Goal: Find contact information: Find contact information

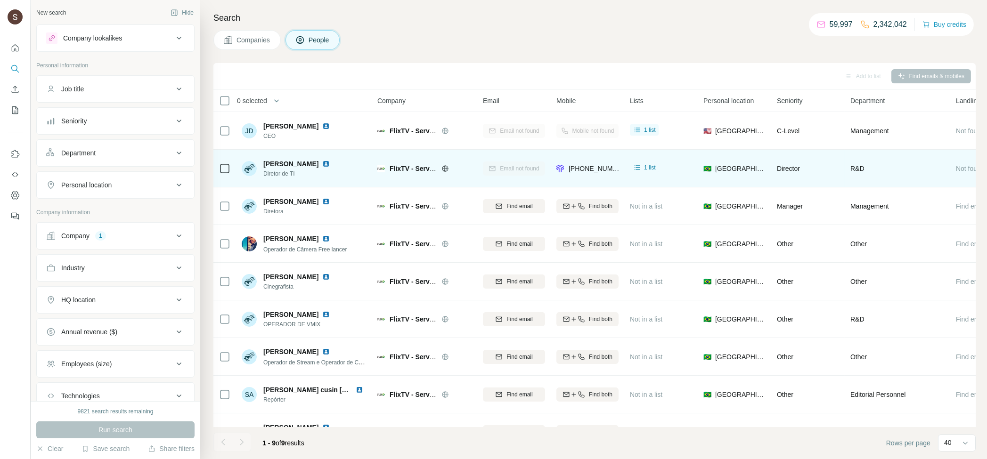
click at [322, 164] on img at bounding box center [326, 164] width 8 height 8
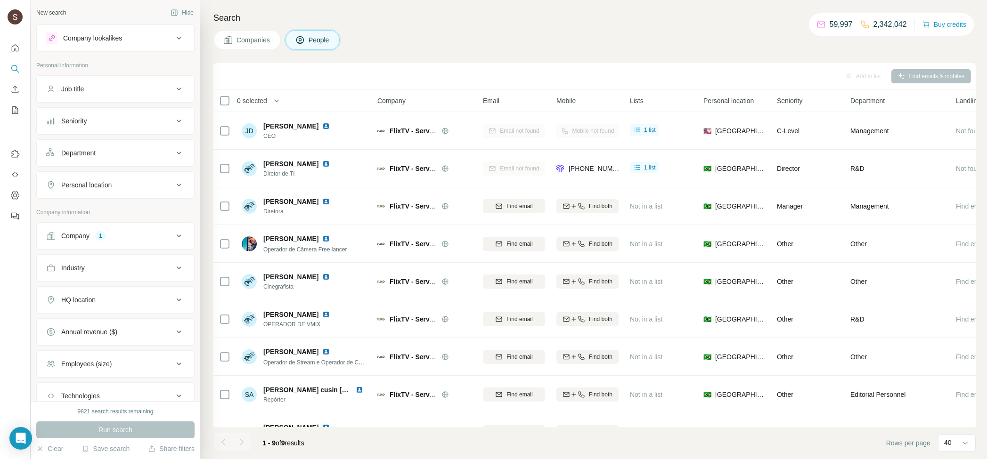
click at [106, 37] on div "Company lookalikes" at bounding box center [92, 37] width 59 height 9
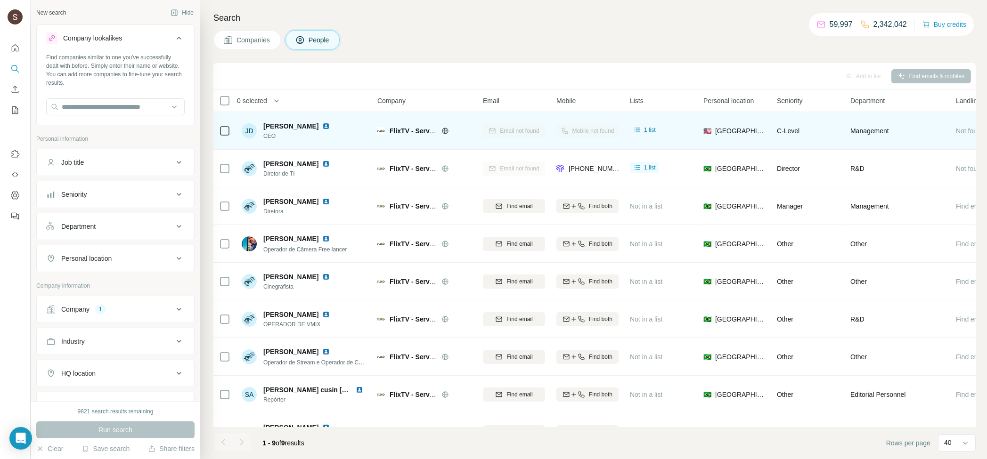
click at [322, 127] on img at bounding box center [326, 126] width 8 height 8
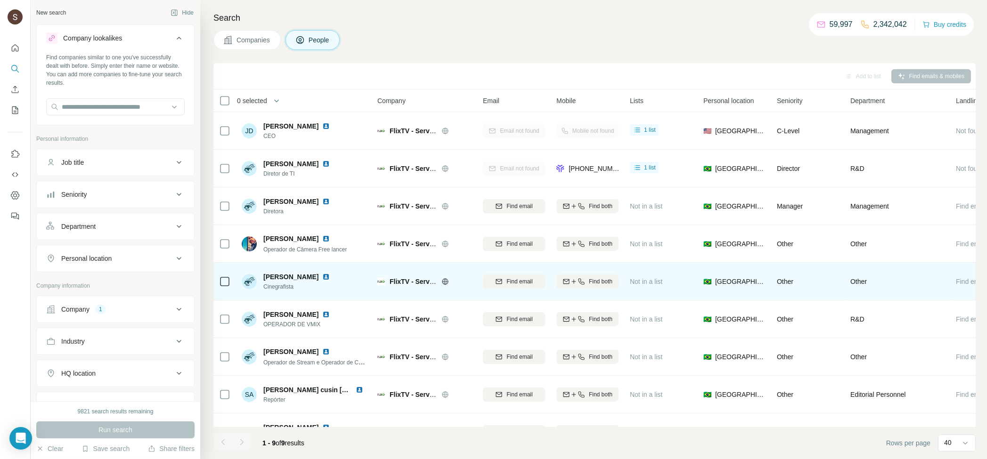
click at [660, 293] on div "Not in a list" at bounding box center [661, 282] width 62 height 26
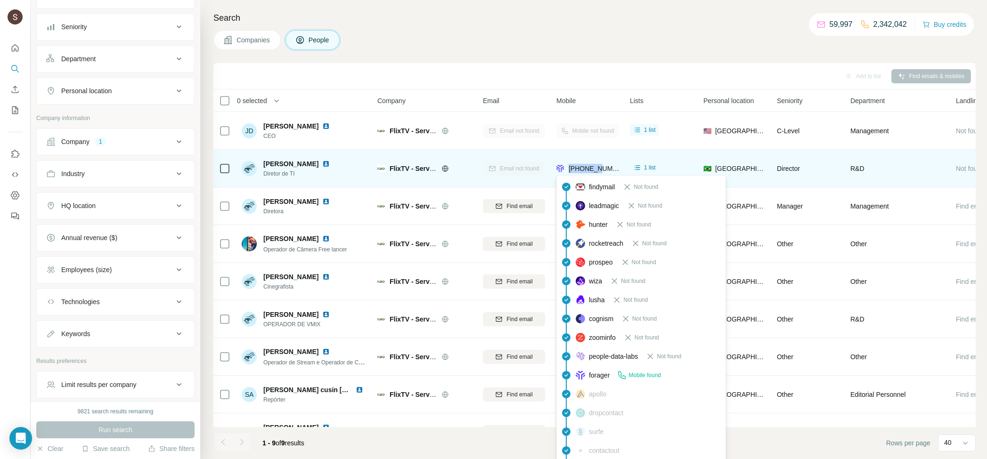
drag, startPoint x: 569, startPoint y: 165, endPoint x: 598, endPoint y: 167, distance: 29.3
click at [598, 167] on div "[PHONE_NUMBER]" at bounding box center [588, 168] width 64 height 9
click at [293, 165] on span "[PERSON_NAME]" at bounding box center [290, 163] width 55 height 9
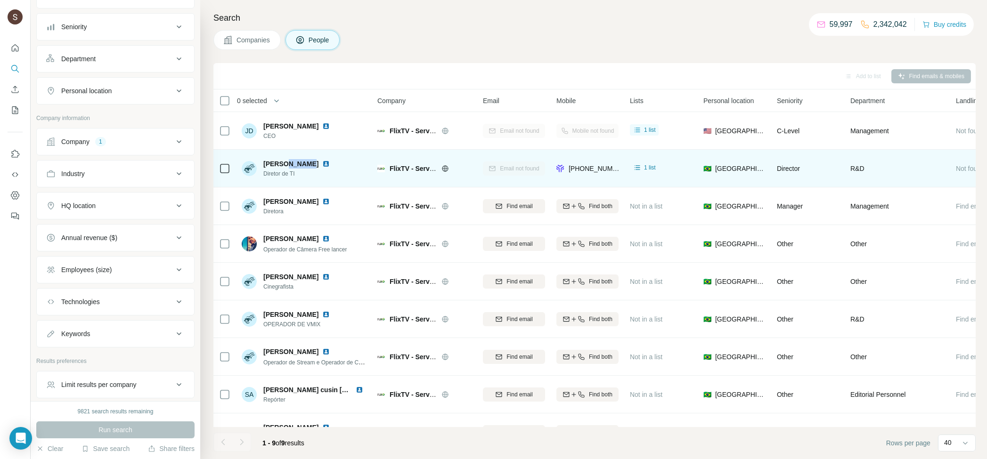
click at [296, 164] on span "[PERSON_NAME]" at bounding box center [290, 163] width 55 height 9
drag, startPoint x: 279, startPoint y: 166, endPoint x: 269, endPoint y: 170, distance: 10.6
click at [278, 166] on span "[PERSON_NAME]" at bounding box center [290, 163] width 55 height 9
click at [250, 168] on img at bounding box center [249, 168] width 15 height 15
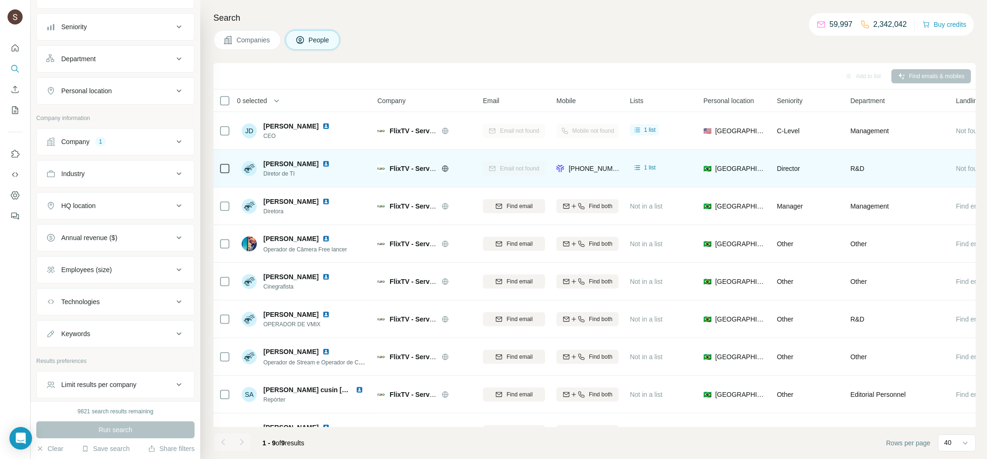
click at [574, 162] on div "[PHONE_NUMBER]" at bounding box center [587, 168] width 62 height 26
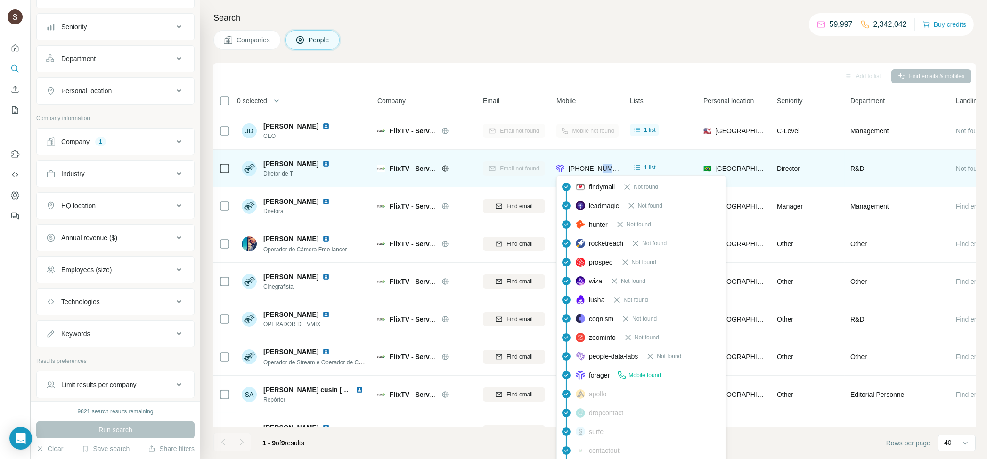
drag, startPoint x: 603, startPoint y: 171, endPoint x: 611, endPoint y: 167, distance: 8.6
click at [611, 167] on span "[PHONE_NUMBER]" at bounding box center [598, 169] width 59 height 8
click at [597, 168] on span "[PHONE_NUMBER]" at bounding box center [598, 169] width 59 height 8
click at [597, 167] on span "[PHONE_NUMBER]" at bounding box center [598, 169] width 59 height 8
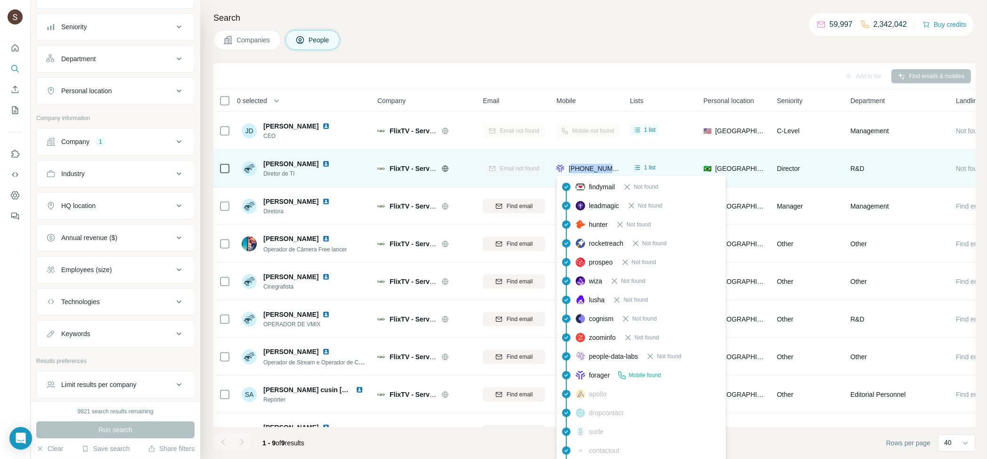
click at [597, 167] on span "[PHONE_NUMBER]" at bounding box center [598, 169] width 59 height 8
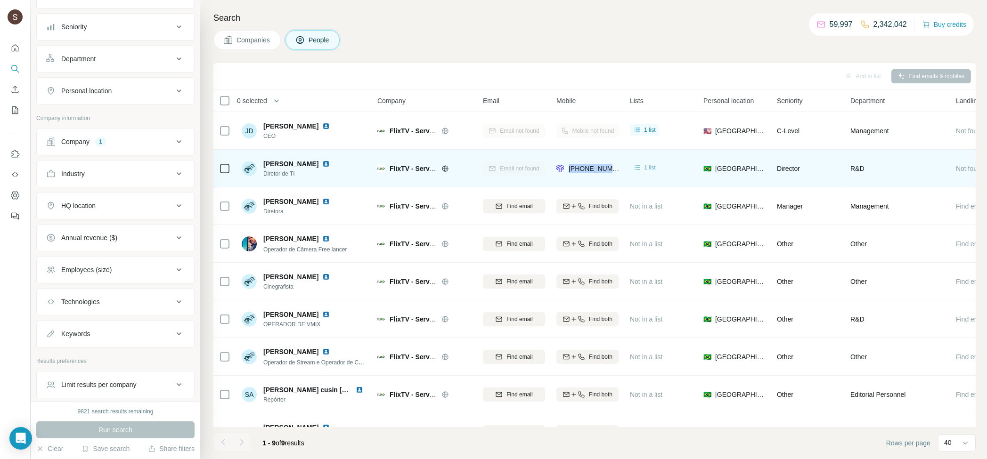
click at [636, 169] on icon at bounding box center [638, 167] width 6 height 5
